Goal: Navigation & Orientation: Find specific page/section

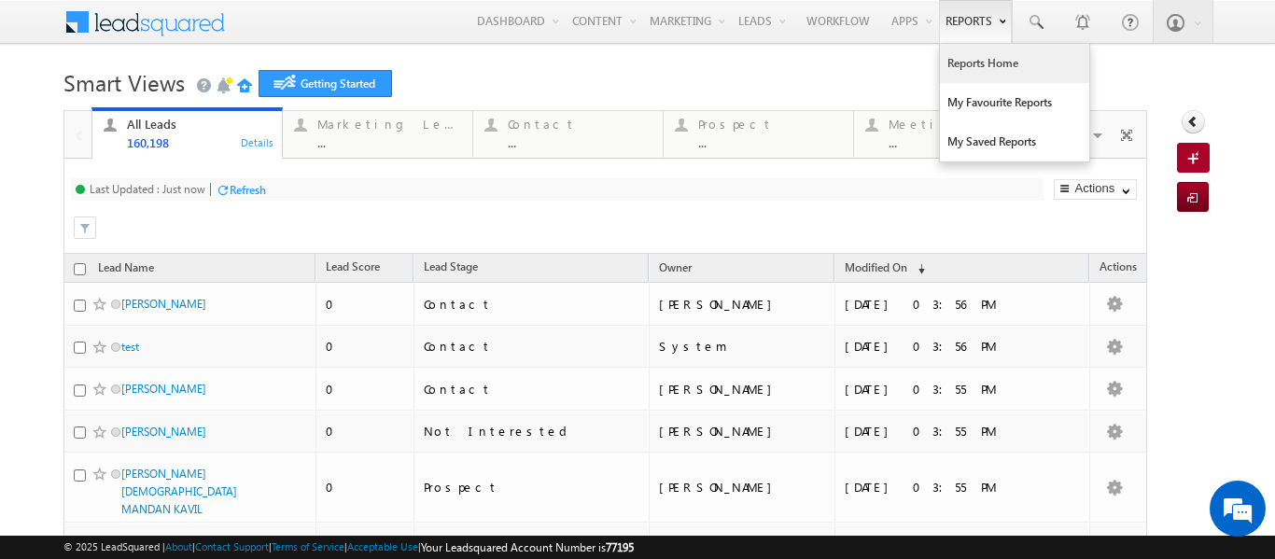
click at [961, 64] on link "Reports Home" at bounding box center [1014, 63] width 149 height 39
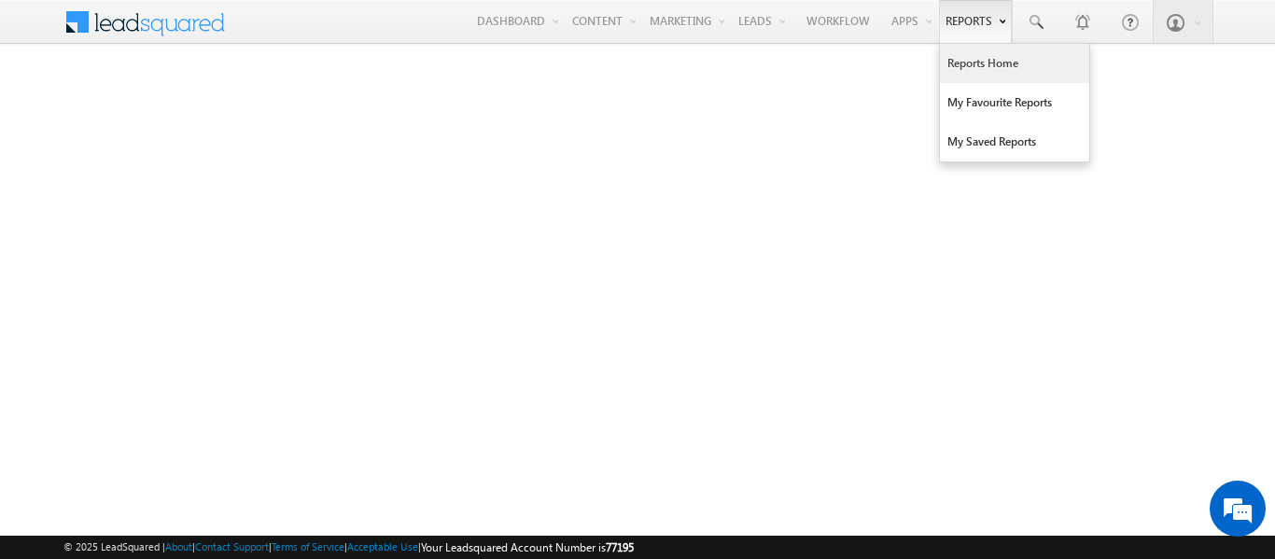
click at [963, 57] on link "Reports Home" at bounding box center [1014, 63] width 149 height 39
click at [962, 63] on link "Reports Home" at bounding box center [1014, 63] width 149 height 39
click at [959, 62] on link "Reports Home" at bounding box center [1014, 63] width 149 height 39
click at [971, 63] on link "Reports Home" at bounding box center [1014, 63] width 149 height 39
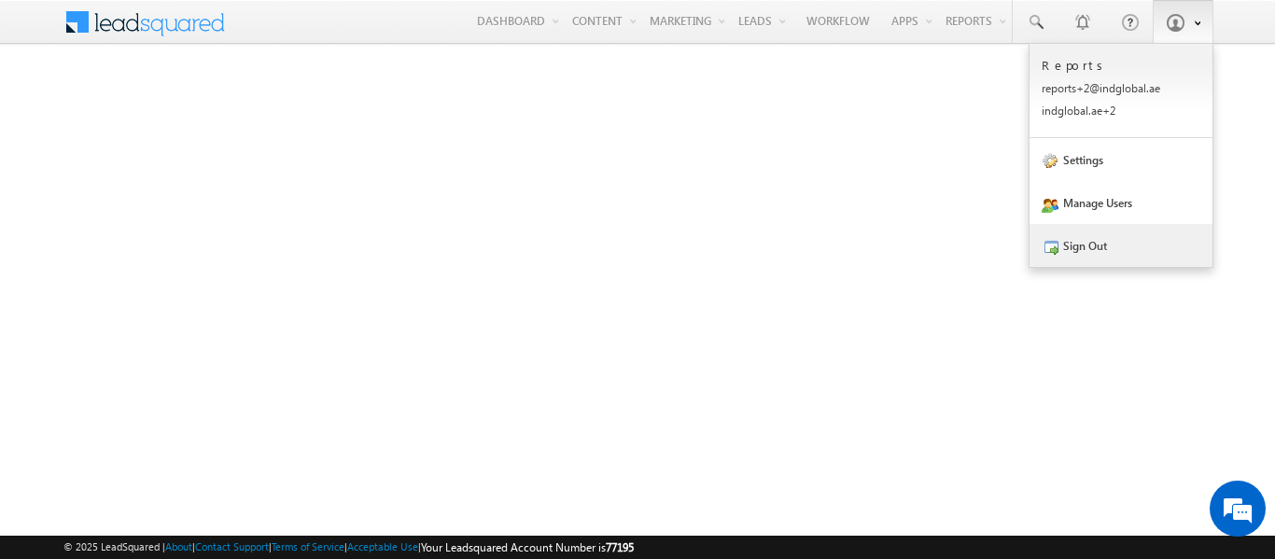
click at [1091, 243] on link "Sign Out" at bounding box center [1121, 245] width 183 height 43
